Goal: Navigation & Orientation: Find specific page/section

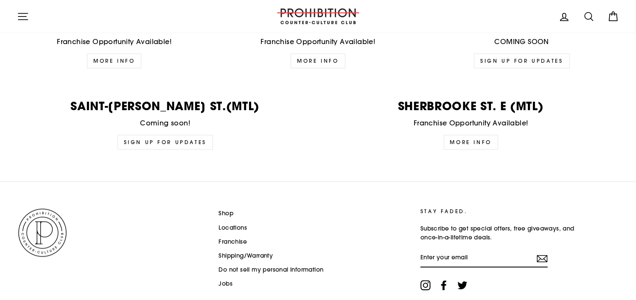
scroll to position [2145, 0]
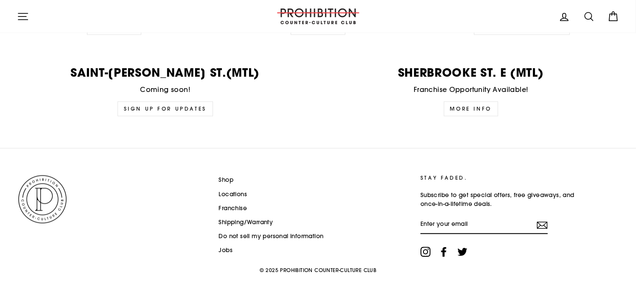
click at [226, 177] on link "Shop" at bounding box center [226, 180] width 15 height 13
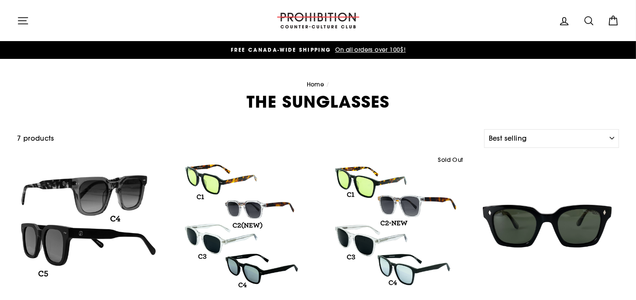
click at [566, 20] on icon at bounding box center [565, 21] width 12 height 12
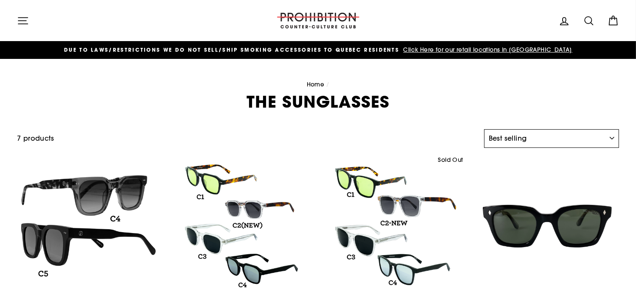
click at [616, 136] on select "Sort Featured Best selling Alphabetically, A-Z Alphabetically, Z-A Price, low t…" at bounding box center [551, 138] width 135 height 19
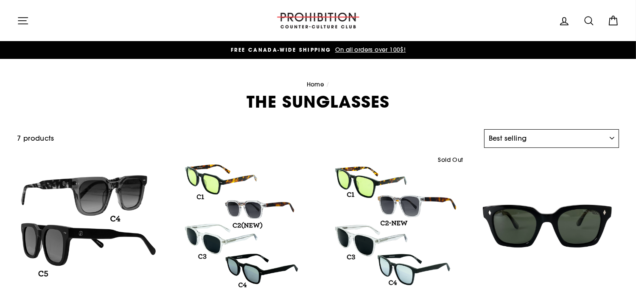
select select "title-ascending"
click at [484, 129] on select "Sort Featured Best selling Alphabetically, A-Z Alphabetically, Z-A Price, low t…" at bounding box center [551, 138] width 135 height 19
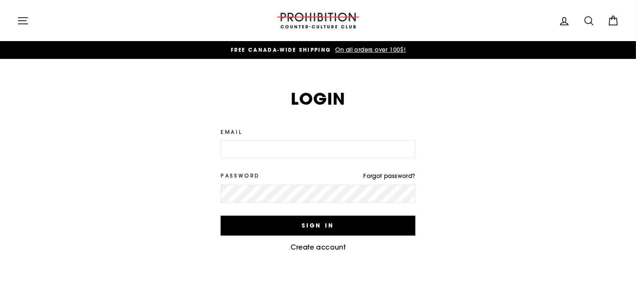
click at [19, 19] on icon "button" at bounding box center [23, 21] width 12 height 12
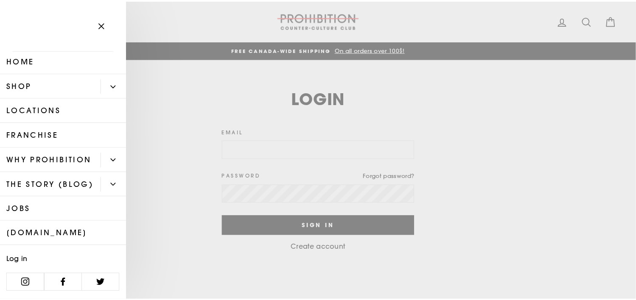
scroll to position [25, 0]
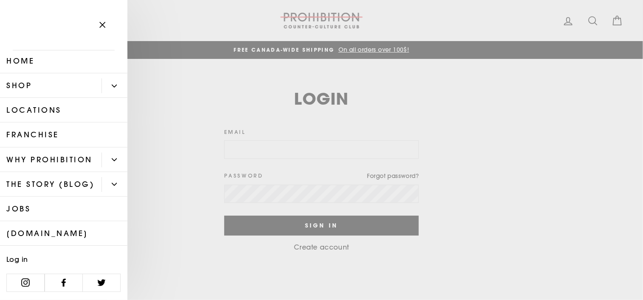
click at [101, 24] on icon "button" at bounding box center [102, 25] width 12 height 12
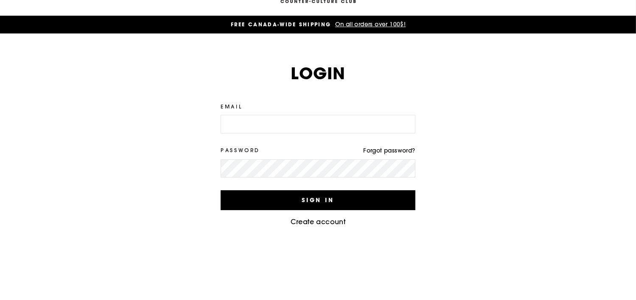
scroll to position [0, 0]
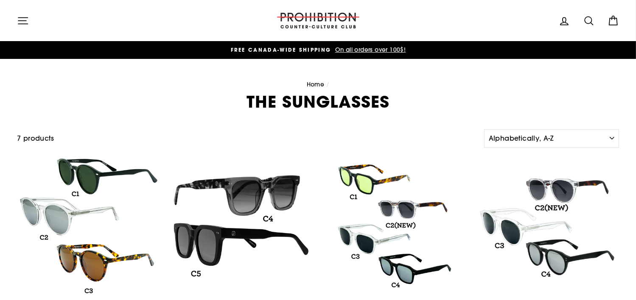
drag, startPoint x: 431, startPoint y: 266, endPoint x: 374, endPoint y: 306, distance: 69.5
drag, startPoint x: 374, startPoint y: 306, endPoint x: 386, endPoint y: 98, distance: 207.9
click at [384, 100] on h1 "THE SUNGLASSES" at bounding box center [318, 102] width 602 height 16
click at [31, 19] on button "Site navigation" at bounding box center [23, 20] width 22 height 18
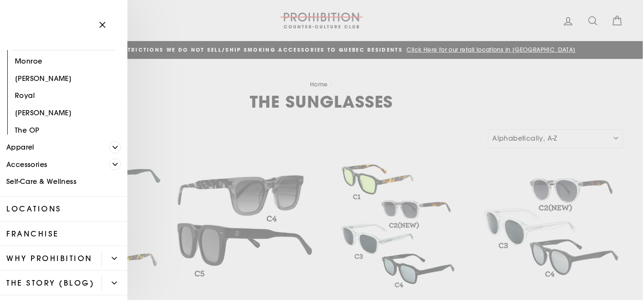
scroll to position [255, 0]
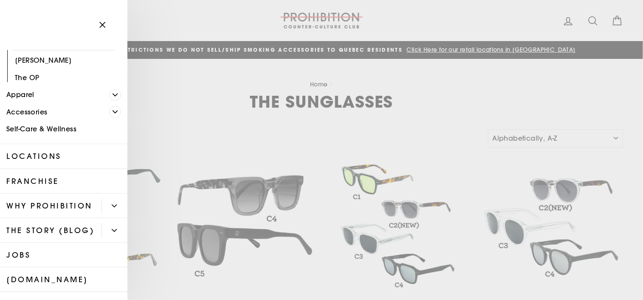
click at [113, 94] on icon "Primary" at bounding box center [115, 95] width 5 height 2
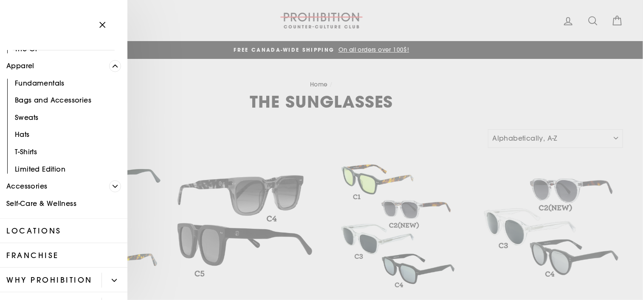
scroll to position [297, 0]
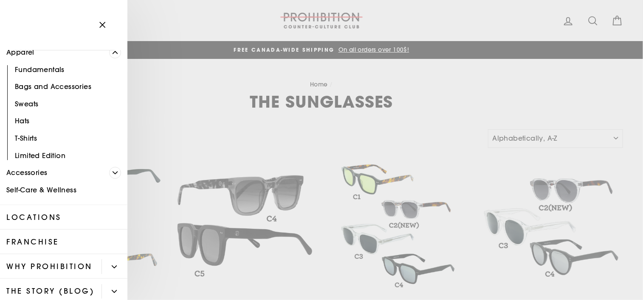
click at [112, 171] on icon "Primary" at bounding box center [114, 173] width 5 height 5
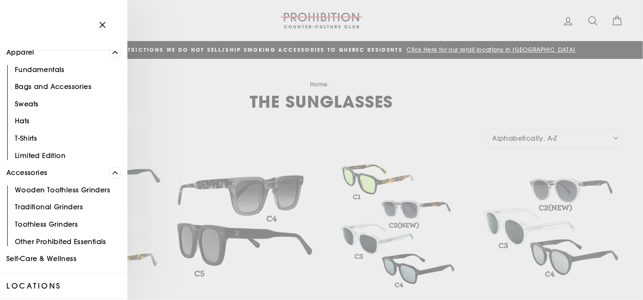
click at [66, 207] on link "Traditional Grinders" at bounding box center [63, 207] width 127 height 17
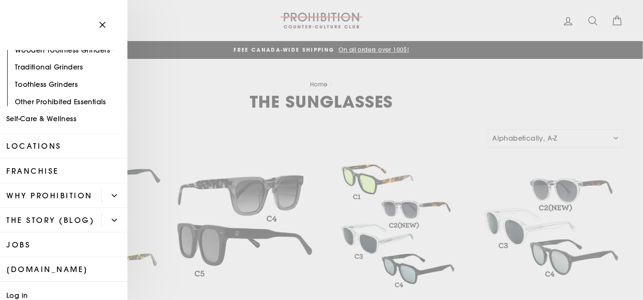
scroll to position [467, 0]
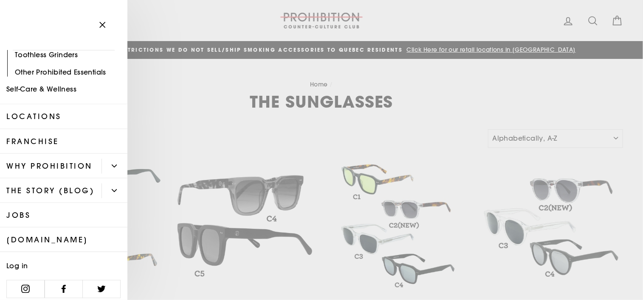
drag, startPoint x: 73, startPoint y: 208, endPoint x: 84, endPoint y: 228, distance: 23.2
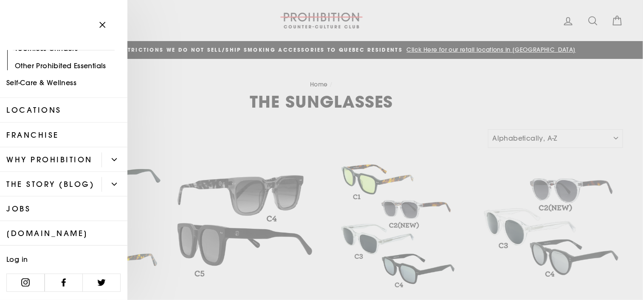
scroll to position [497, 0]
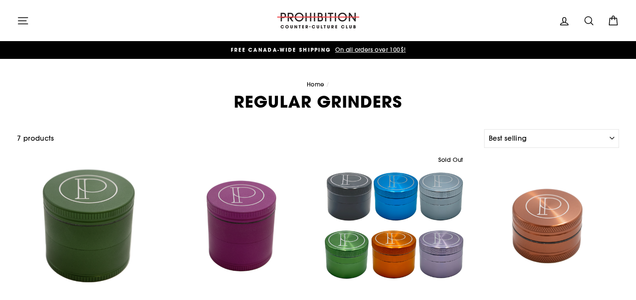
select select "best-selling"
